Goal: Task Accomplishment & Management: Use online tool/utility

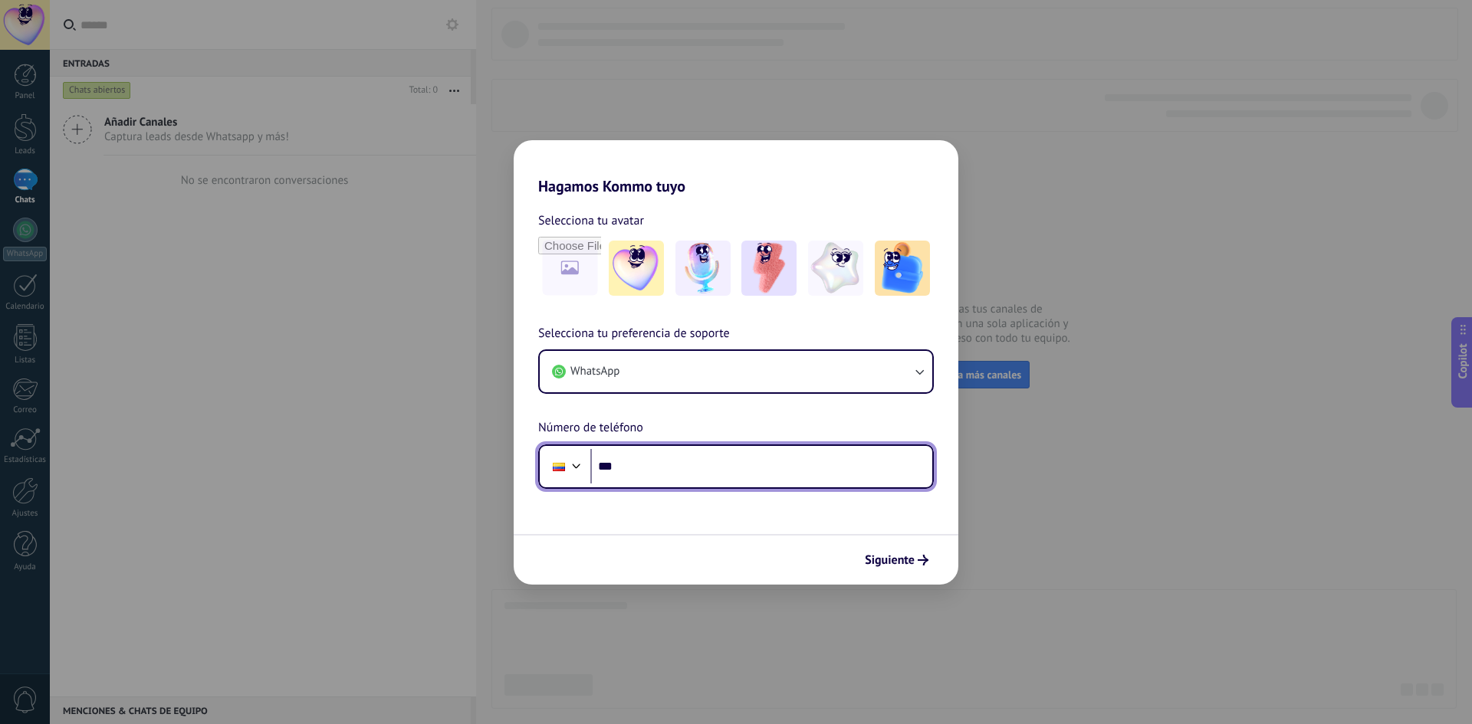
click at [660, 469] on input "***" at bounding box center [761, 466] width 342 height 35
paste input "**********"
type input "**********"
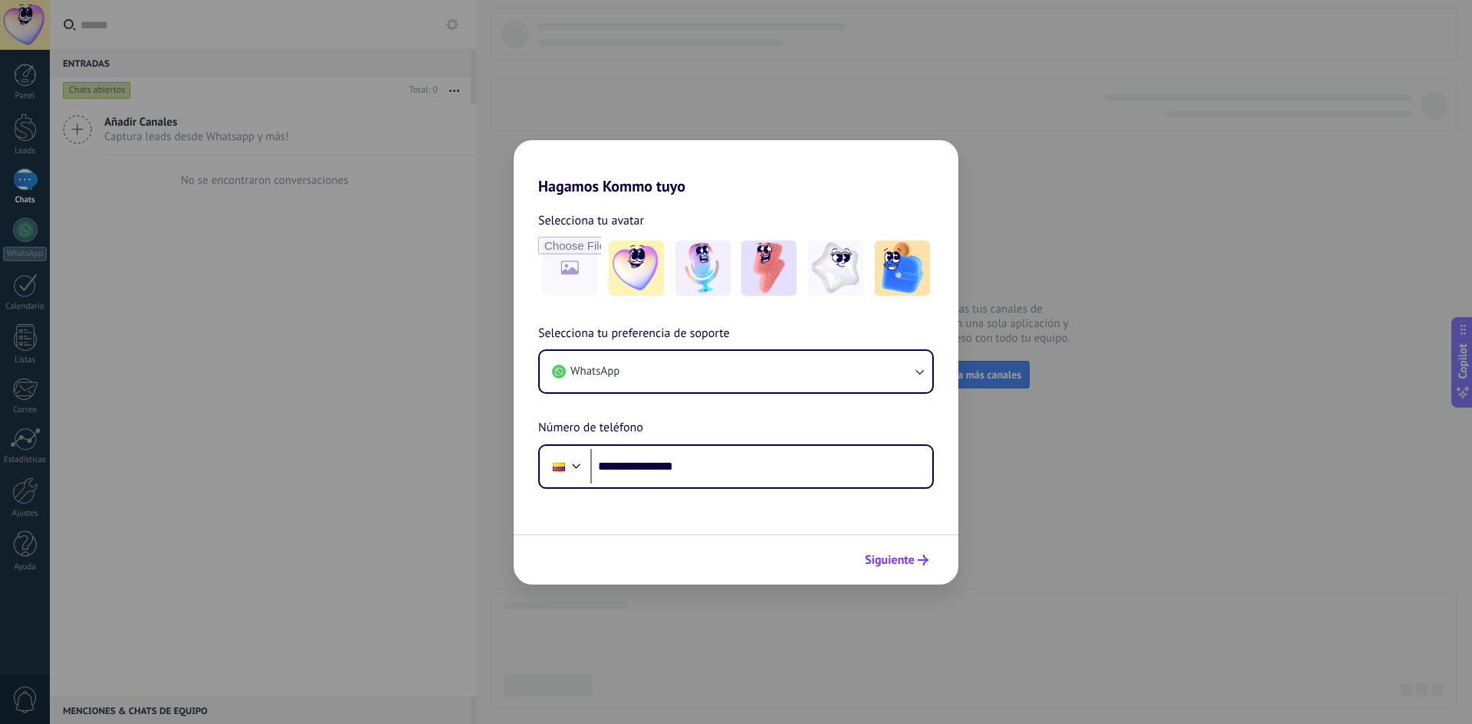
click at [894, 557] on span "Siguiente" at bounding box center [890, 560] width 50 height 11
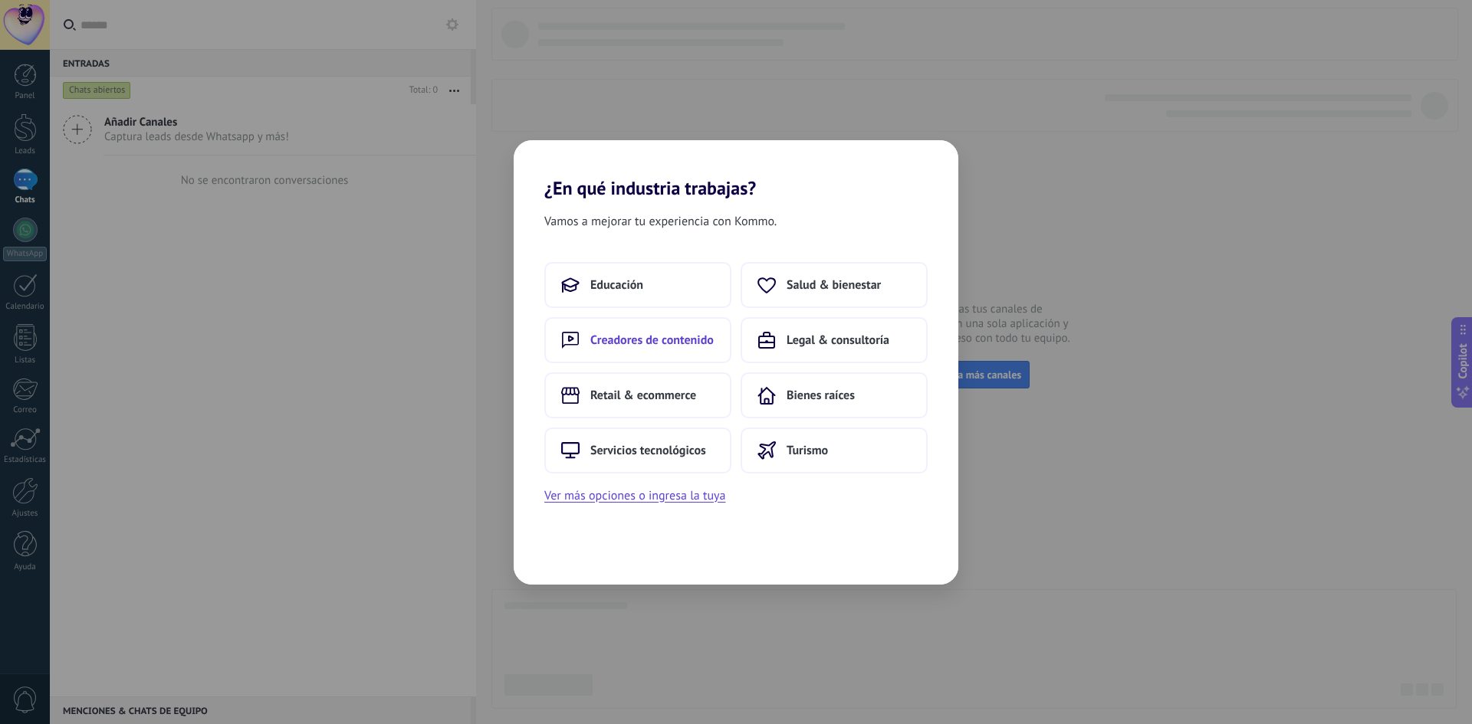
click at [699, 353] on button "Creadores de contenido" at bounding box center [637, 340] width 187 height 46
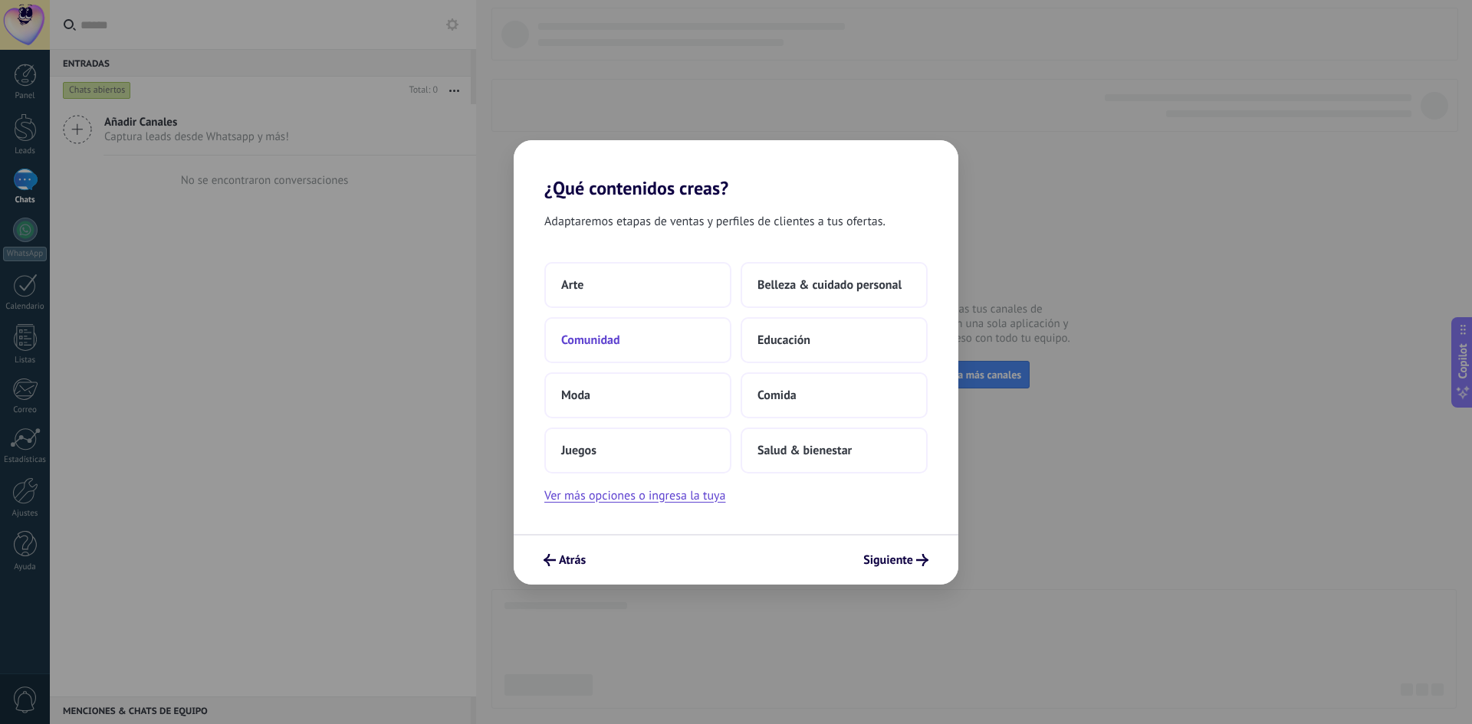
click at [655, 340] on button "Comunidad" at bounding box center [637, 340] width 187 height 46
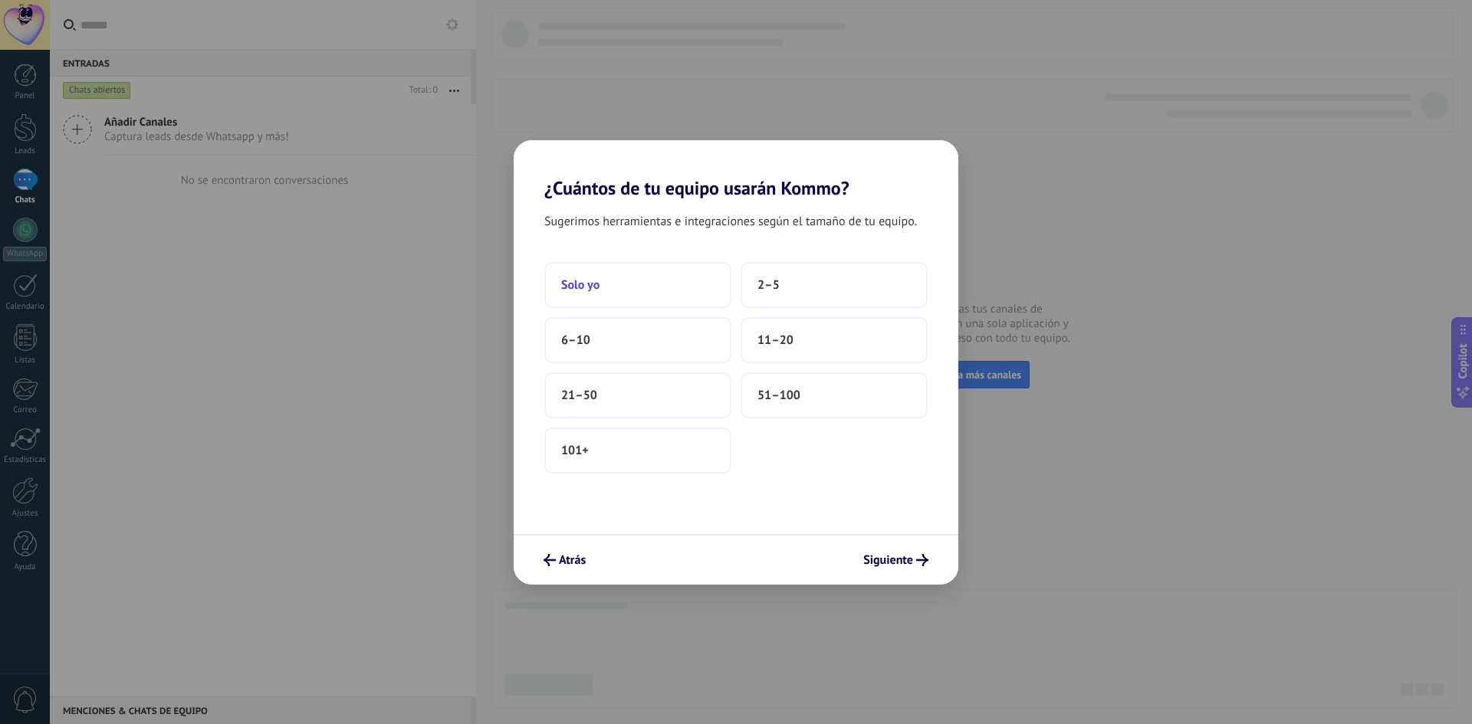
click at [653, 290] on button "Solo yo" at bounding box center [637, 285] width 187 height 46
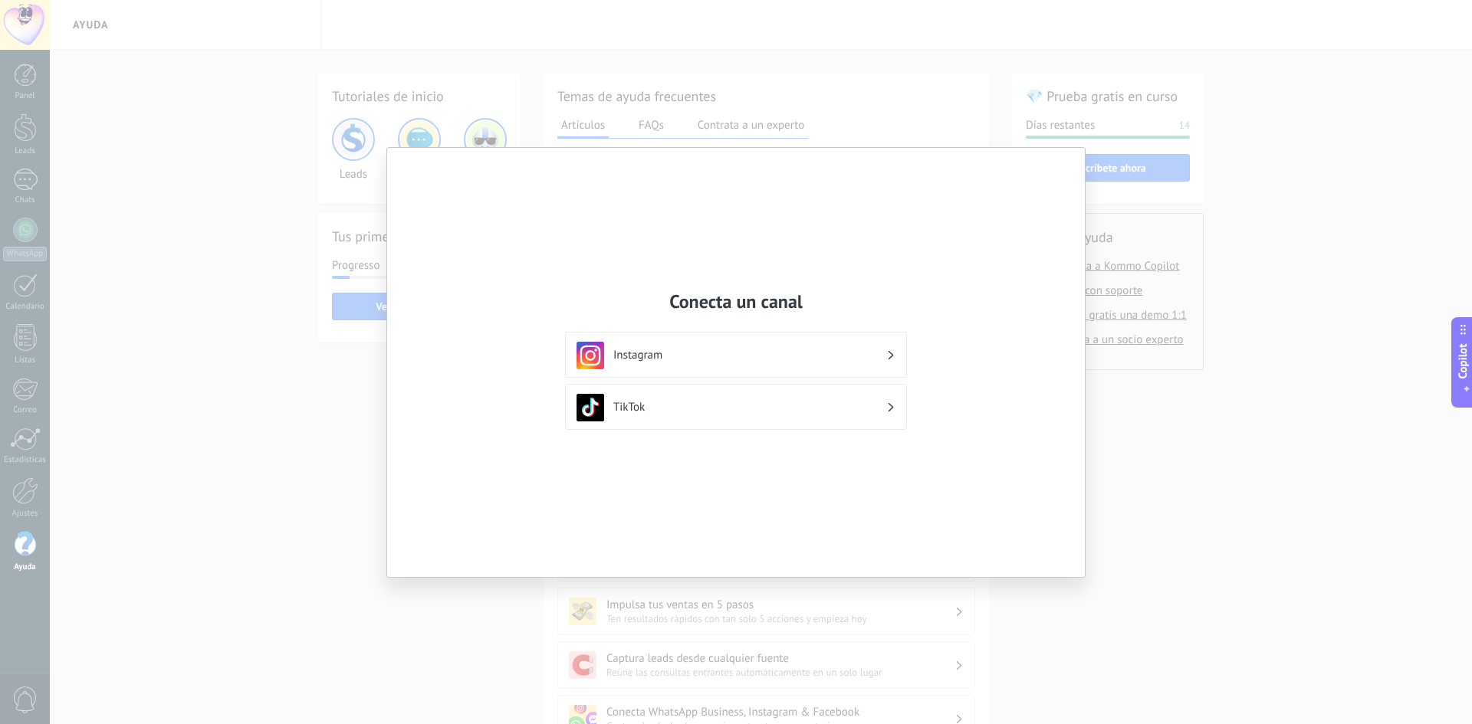
click at [1122, 244] on div "Conecta un canal Instagram TikTok" at bounding box center [736, 362] width 1472 height 724
click at [1071, 153] on div "Conecta un canal Instagram TikTok" at bounding box center [735, 362] width 697 height 429
click at [403, 199] on div "Conecta un canal Instagram TikTok" at bounding box center [735, 362] width 697 height 429
click at [281, 67] on div "Conecta un canal Instagram TikTok" at bounding box center [736, 362] width 1472 height 724
click at [156, 73] on div "Conecta un canal Instagram TikTok" at bounding box center [736, 362] width 1472 height 724
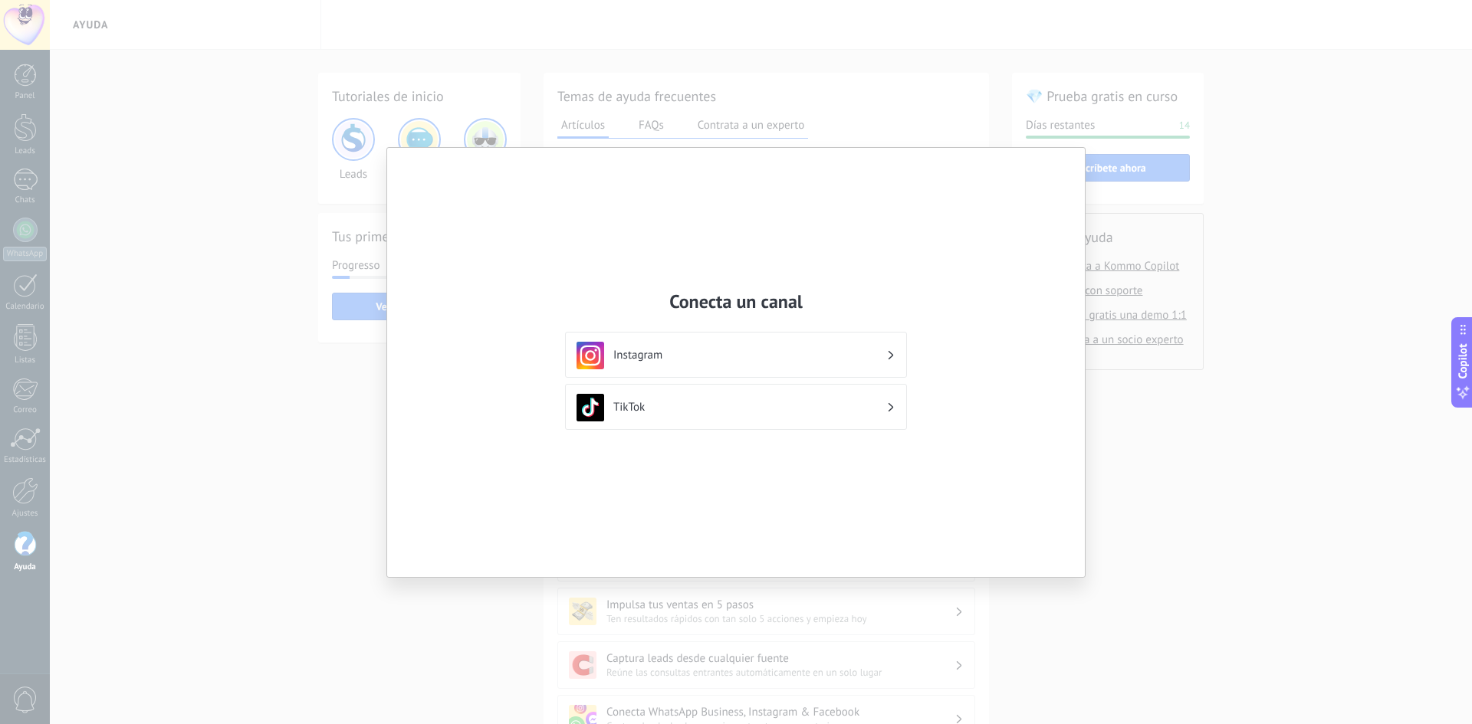
click at [1320, 128] on div "Conecta un canal Instagram TikTok" at bounding box center [736, 362] width 1472 height 724
click at [1015, 491] on div "Conecta un canal Instagram TikTok" at bounding box center [735, 362] width 697 height 429
click at [1113, 601] on div "Conecta un canal Instagram TikTok" at bounding box center [736, 362] width 1472 height 724
drag, startPoint x: 1179, startPoint y: 540, endPoint x: 1245, endPoint y: 451, distance: 111.1
click at [1180, 537] on div "Conecta un canal Instagram TikTok" at bounding box center [736, 362] width 1472 height 724
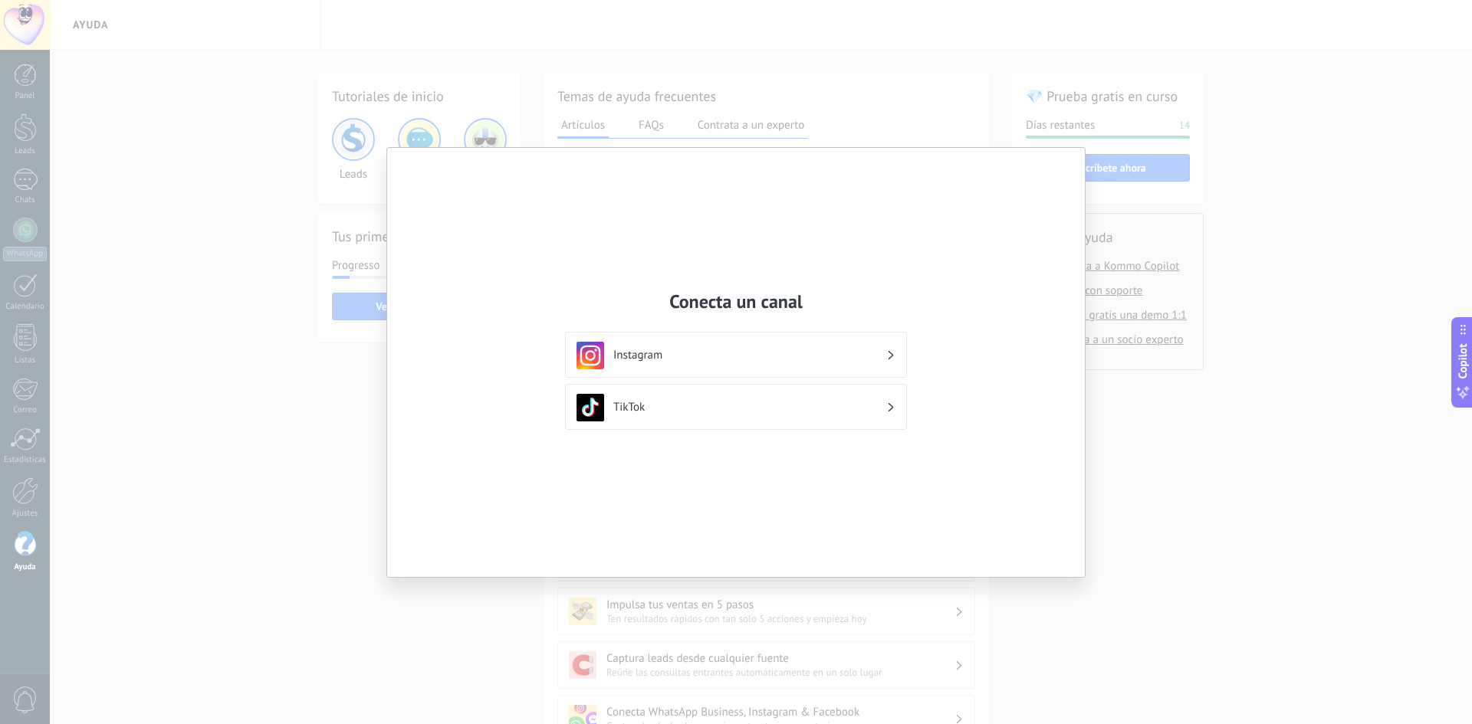
click at [989, 157] on div "Conecta un canal Instagram TikTok" at bounding box center [735, 362] width 697 height 429
click at [533, 5] on div "Conecta un canal Instagram TikTok" at bounding box center [736, 362] width 1472 height 724
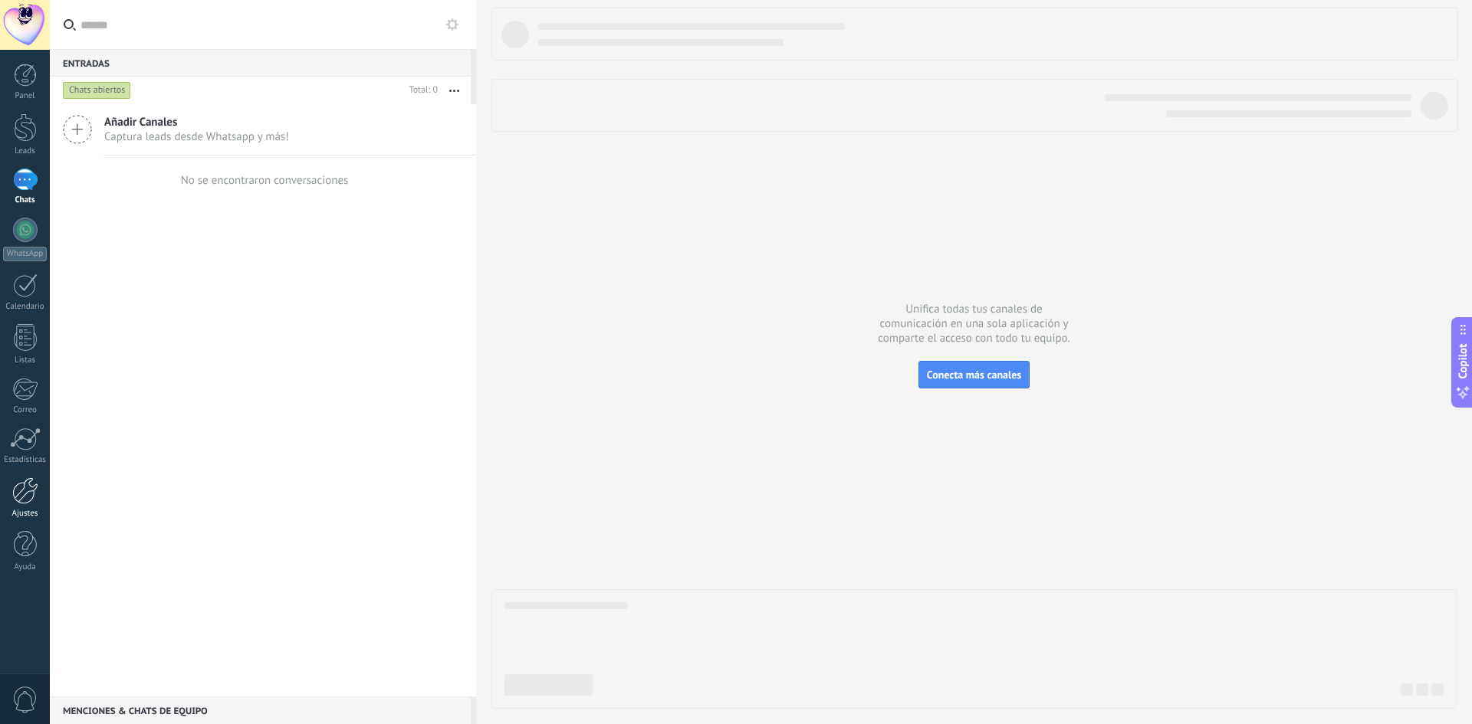
click at [28, 506] on link "Ajustes" at bounding box center [25, 497] width 50 height 41
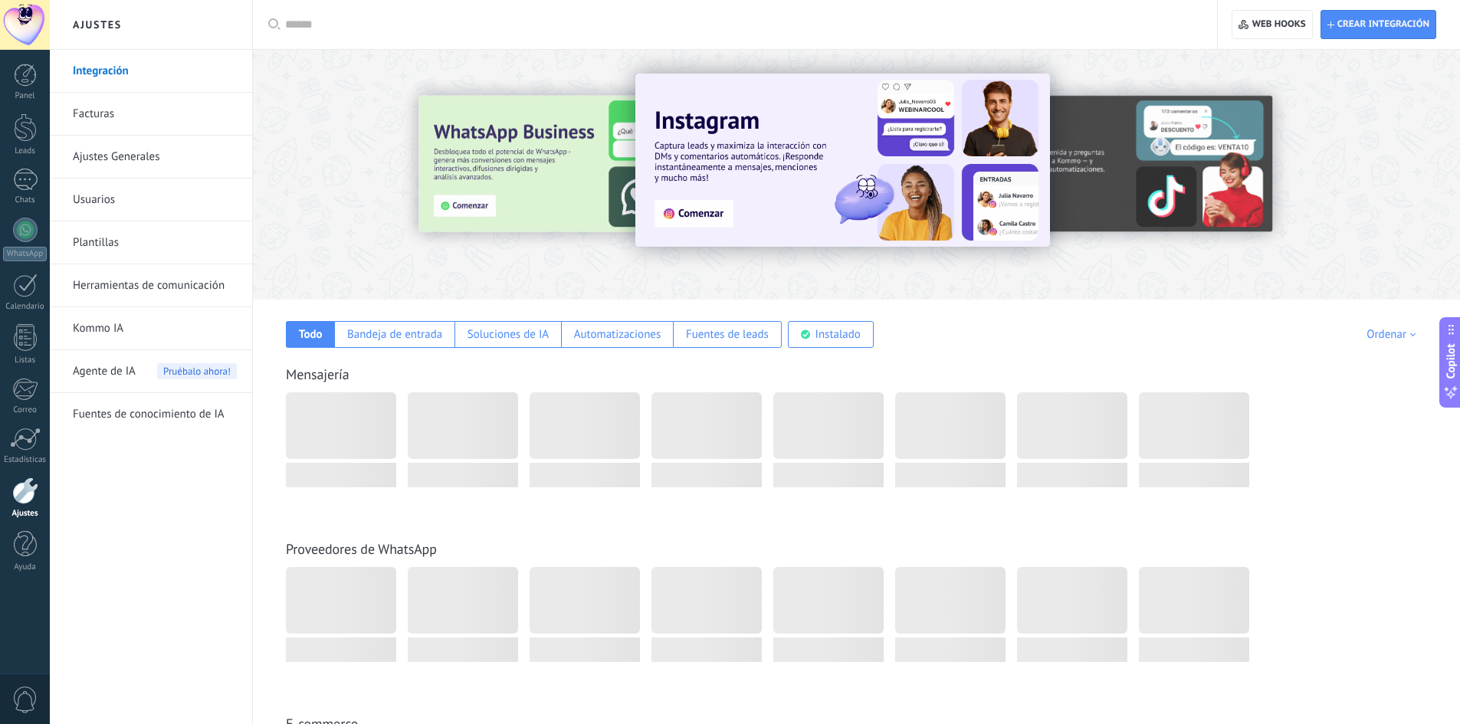
click at [113, 113] on link "Facturas" at bounding box center [155, 114] width 164 height 43
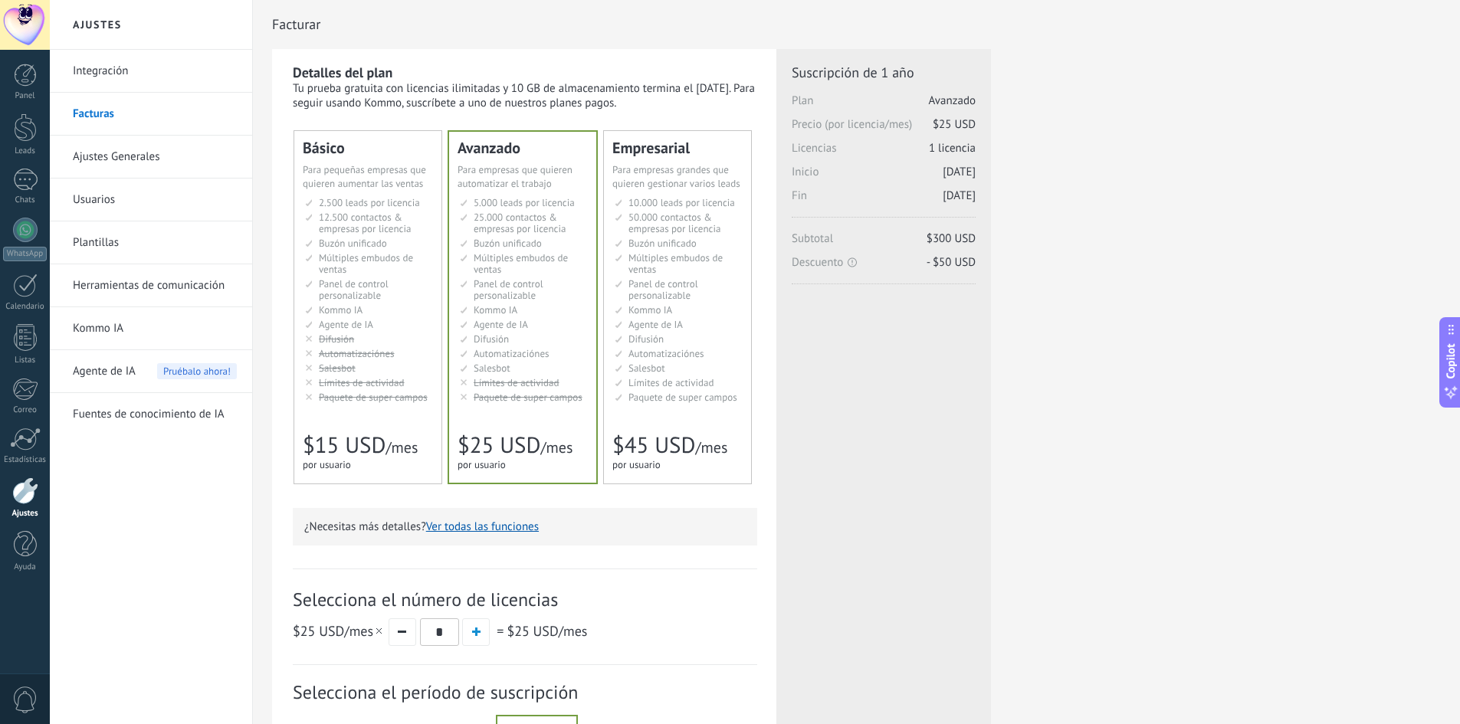
click at [643, 284] on span "Panel de control personalizable" at bounding box center [663, 289] width 70 height 25
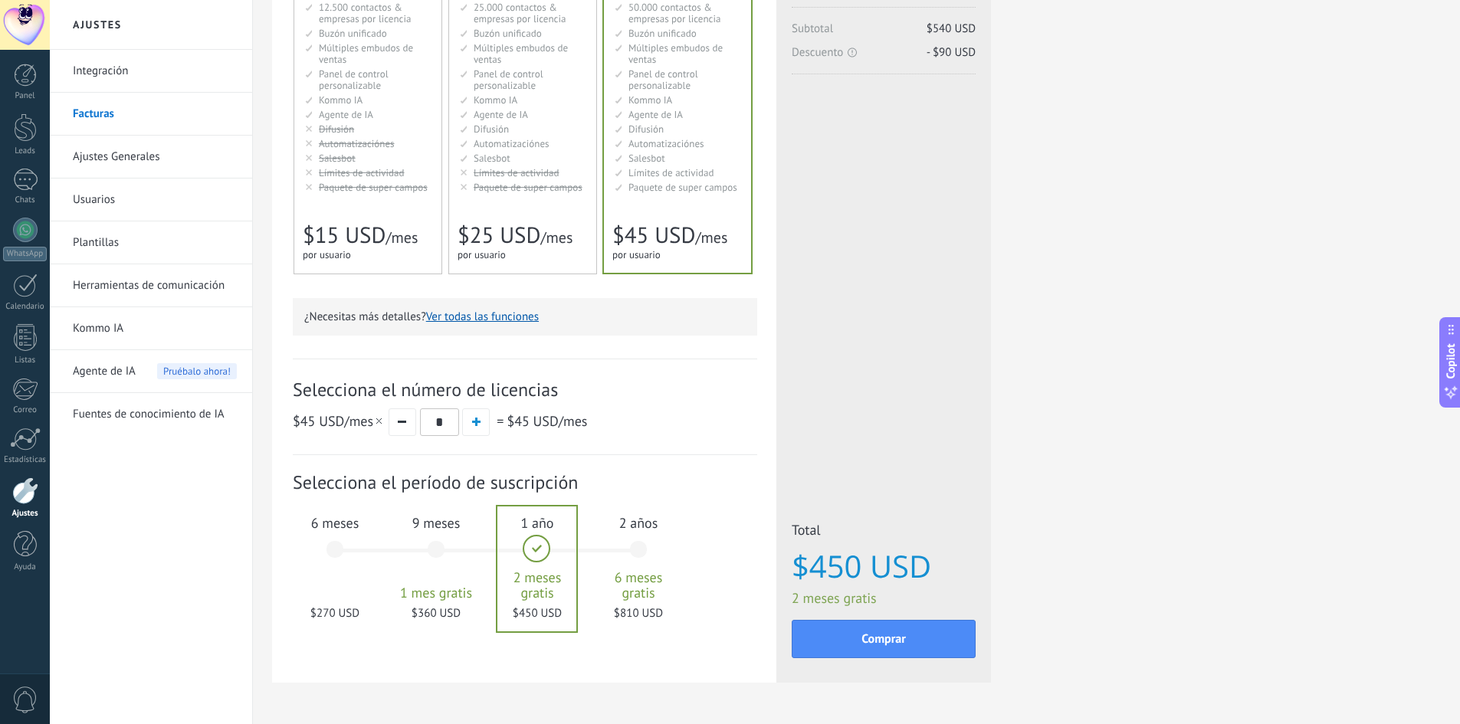
scroll to position [230, 0]
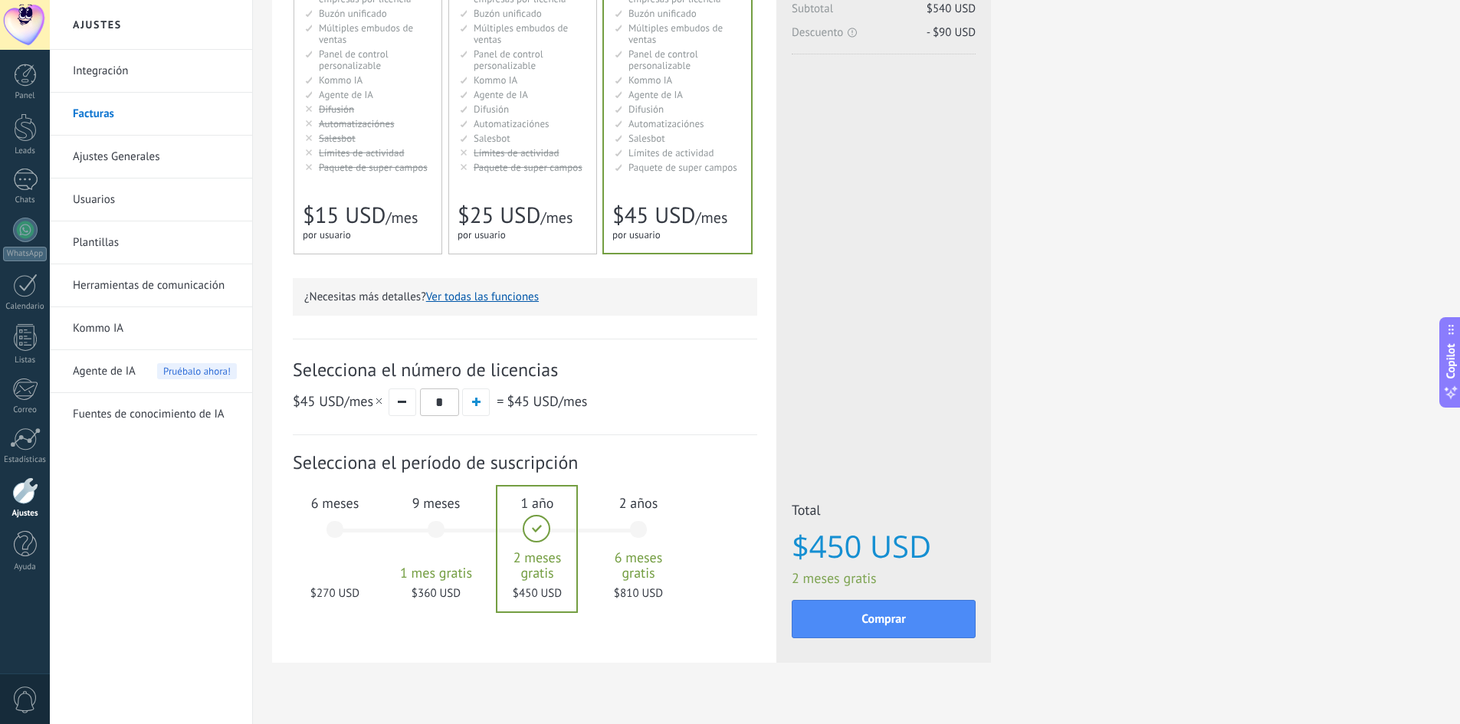
click at [476, 169] on span "Paquete de super campos" at bounding box center [528, 167] width 109 height 13
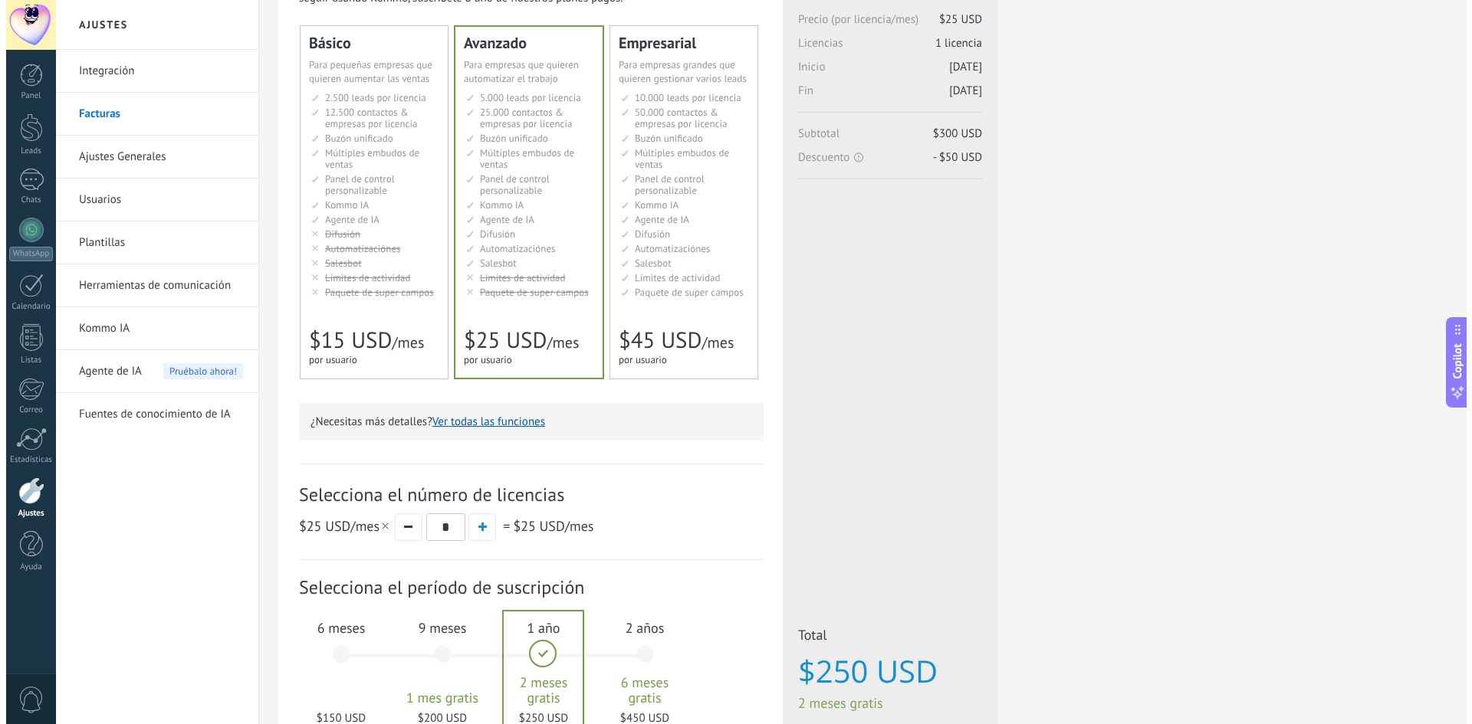
scroll to position [0, 0]
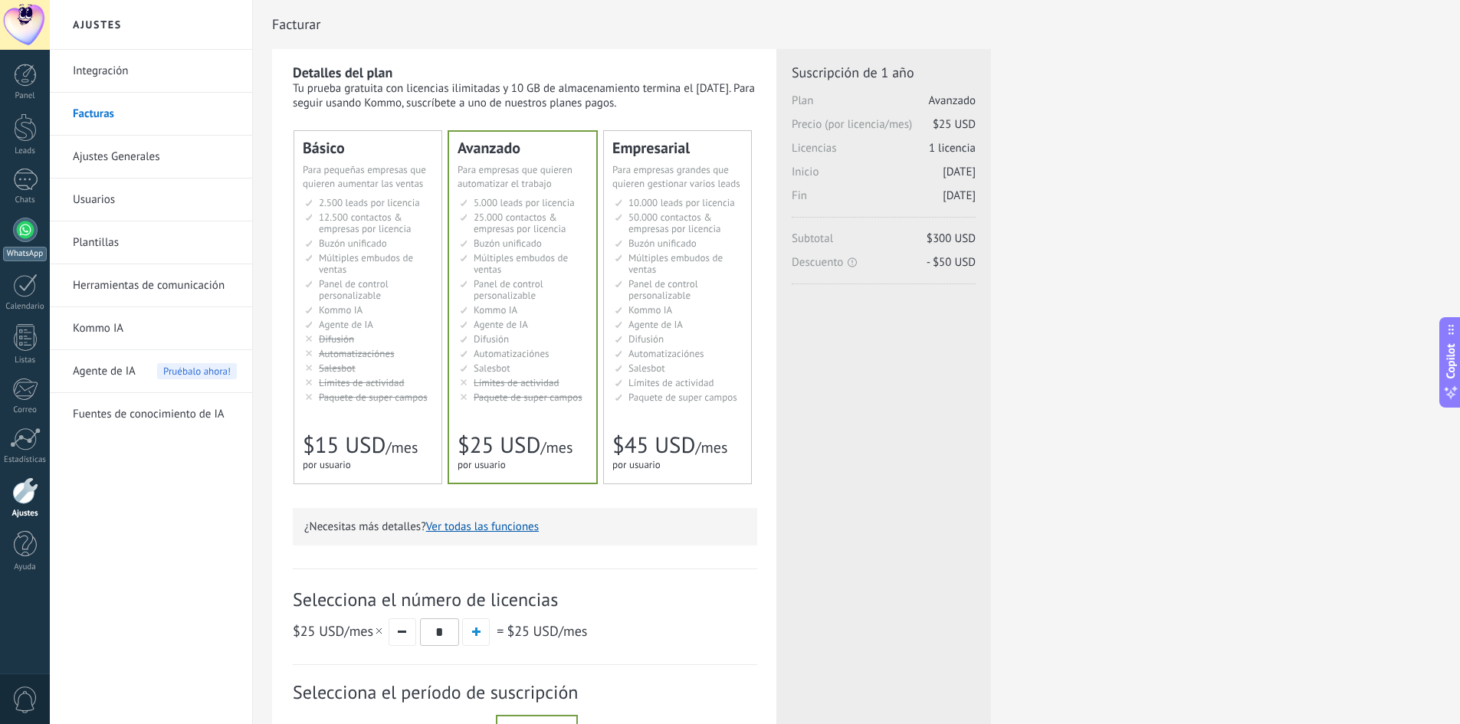
click at [27, 240] on div at bounding box center [25, 230] width 25 height 25
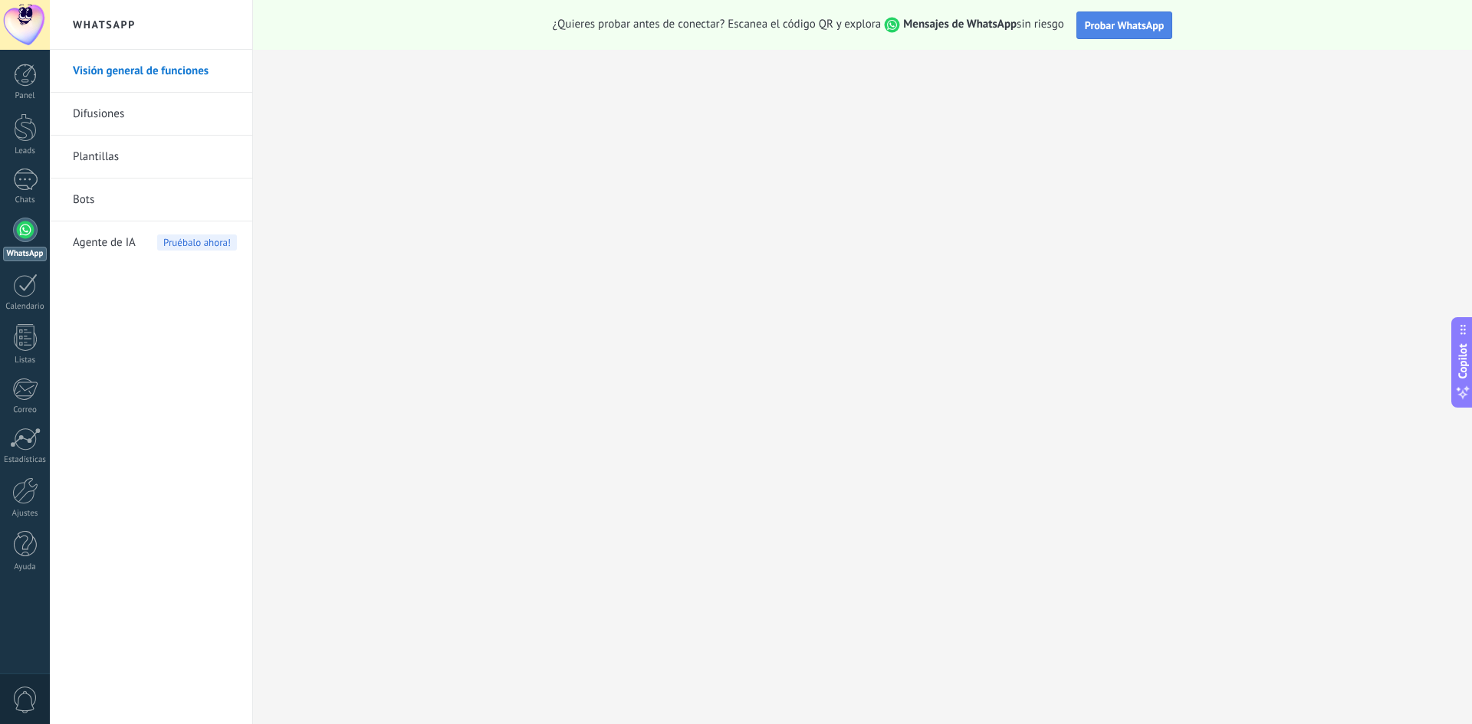
click at [1159, 21] on span "Probar WhatsApp" at bounding box center [1125, 25] width 80 height 14
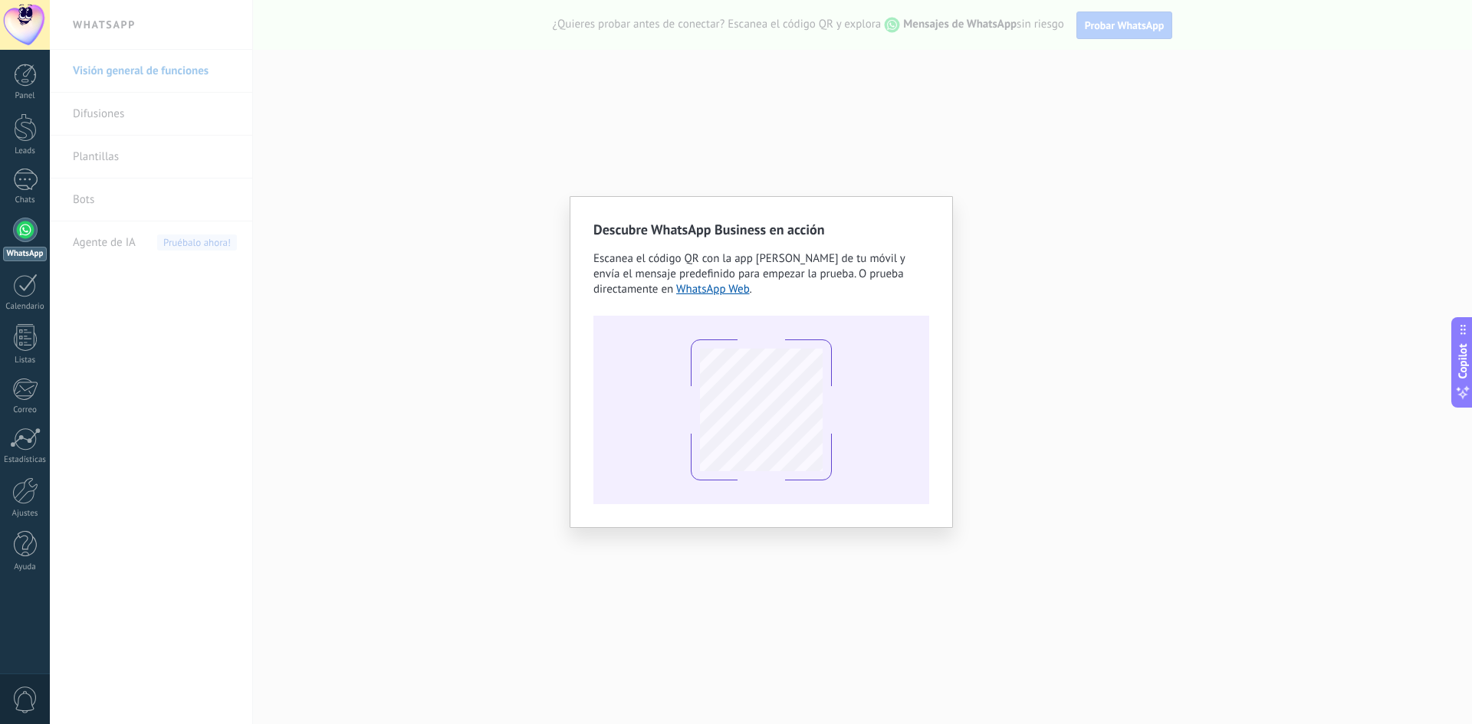
click at [720, 97] on div "Descubre WhatsApp Business en acción Escanea el código QR con la app de cámara …" at bounding box center [761, 362] width 1422 height 724
